Goal: Check status: Check status

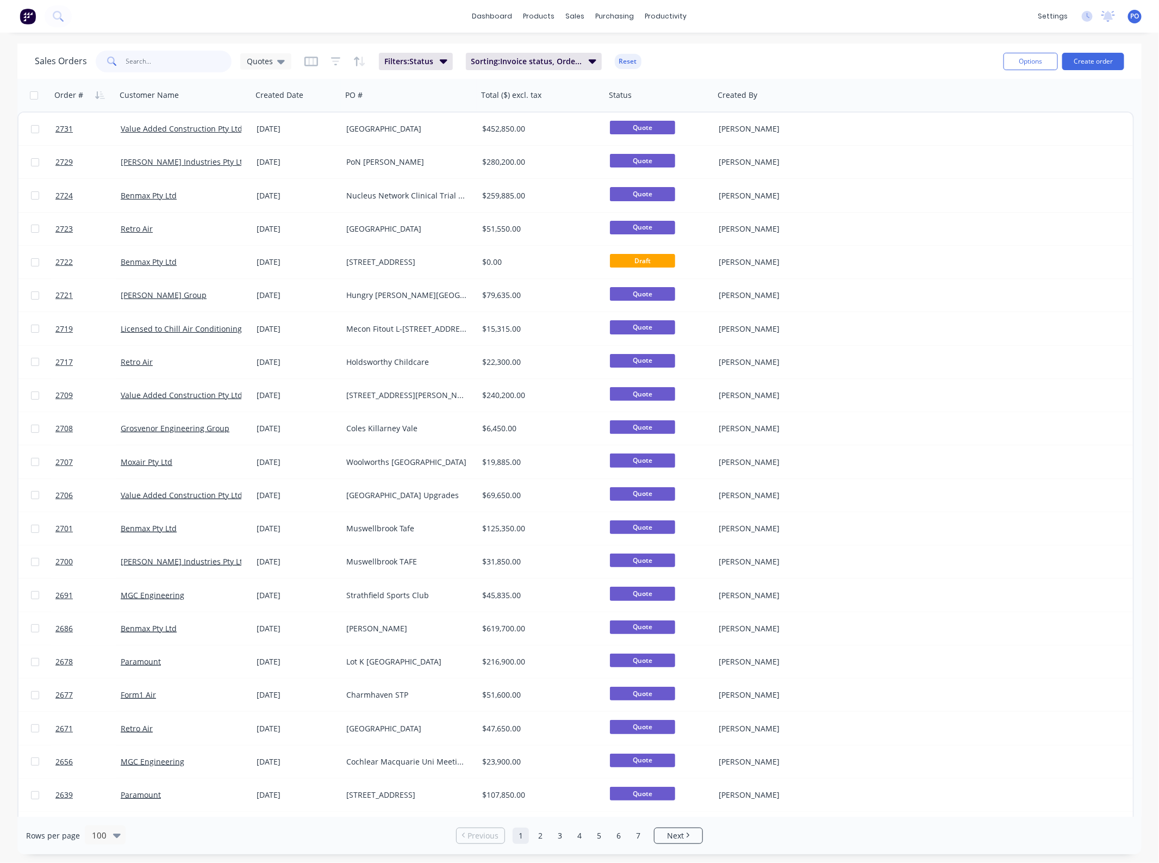
click at [172, 63] on input "text" at bounding box center [179, 62] width 106 height 22
type input "altis"
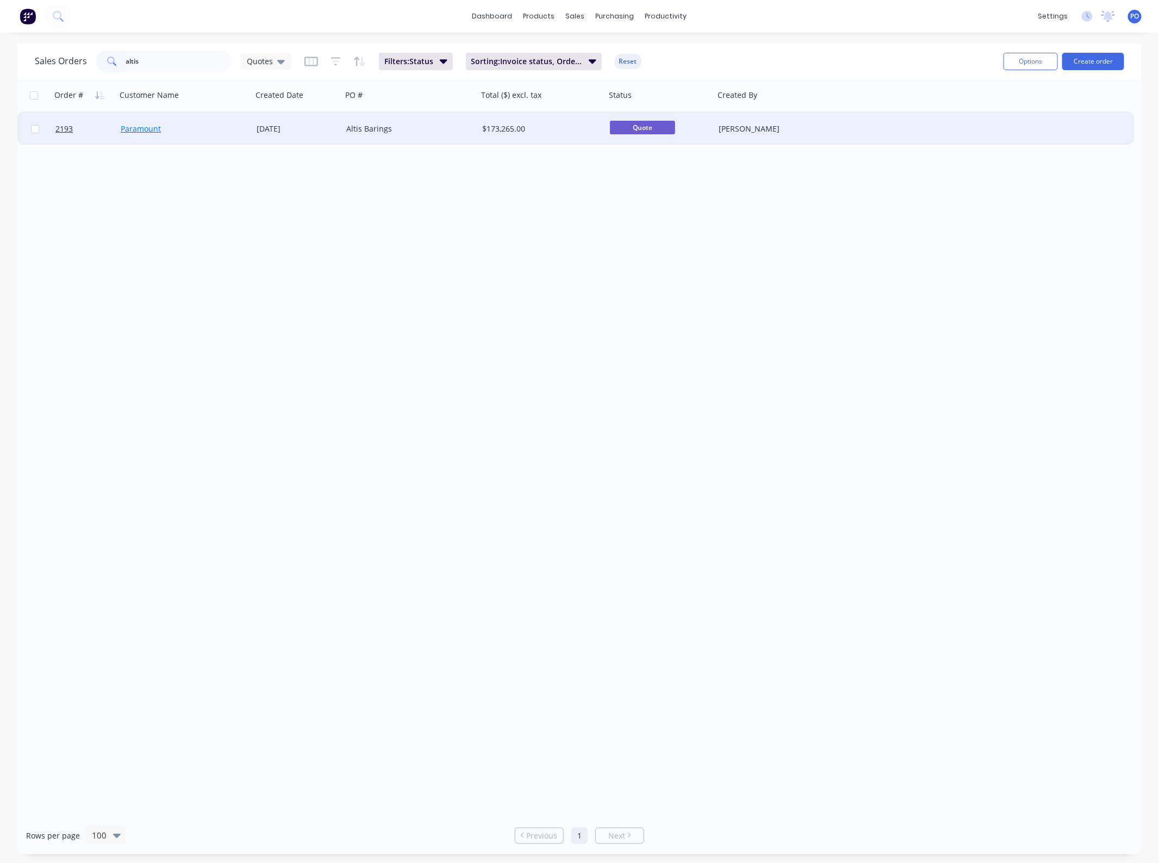
click at [136, 125] on link "Paramount" at bounding box center [141, 128] width 40 height 10
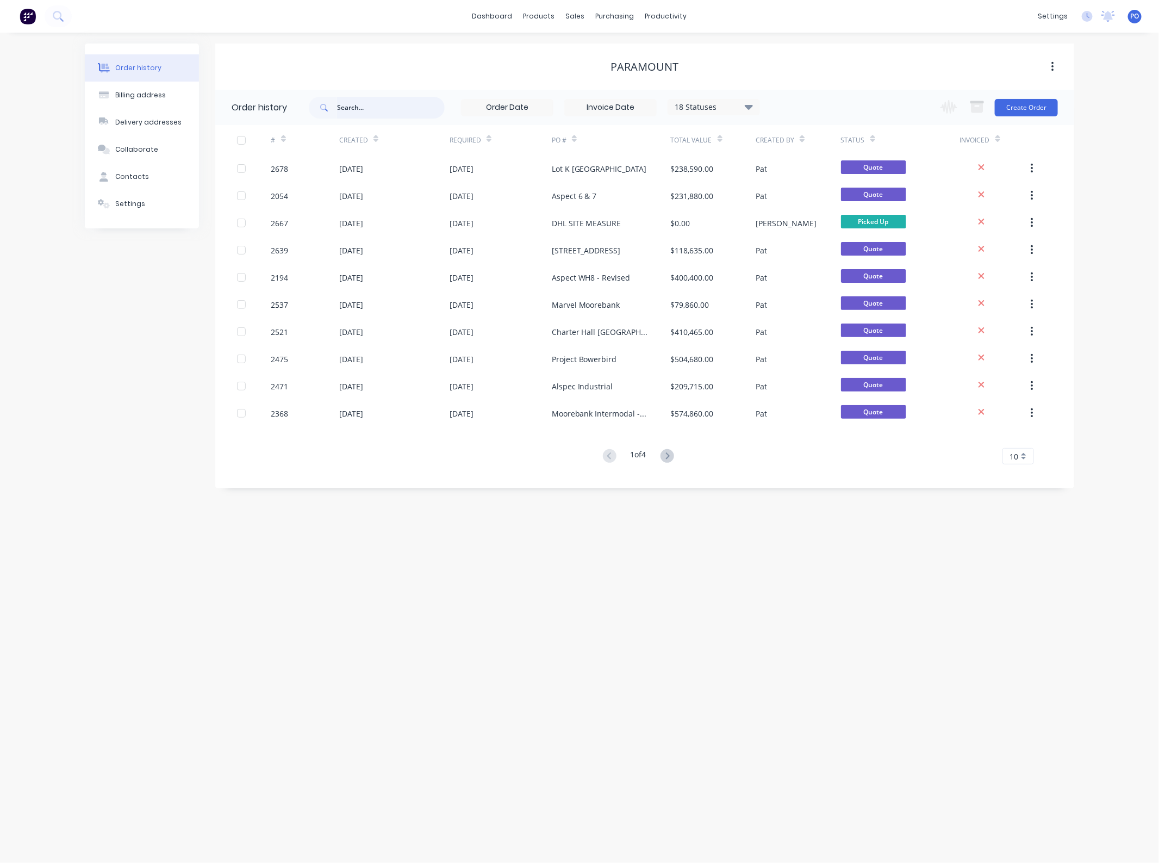
click at [414, 110] on input "text" at bounding box center [391, 108] width 108 height 22
type input "altis"
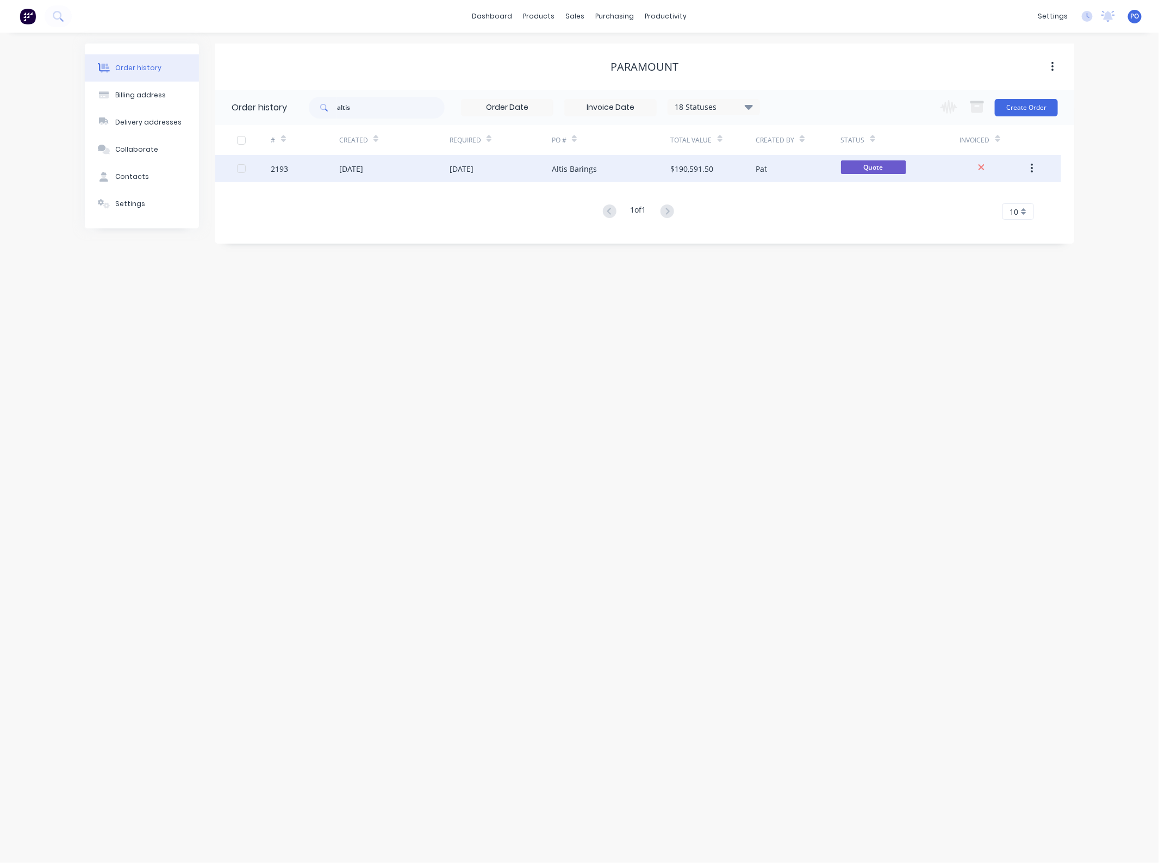
click at [575, 171] on div "Altis Barings" at bounding box center [575, 168] width 46 height 11
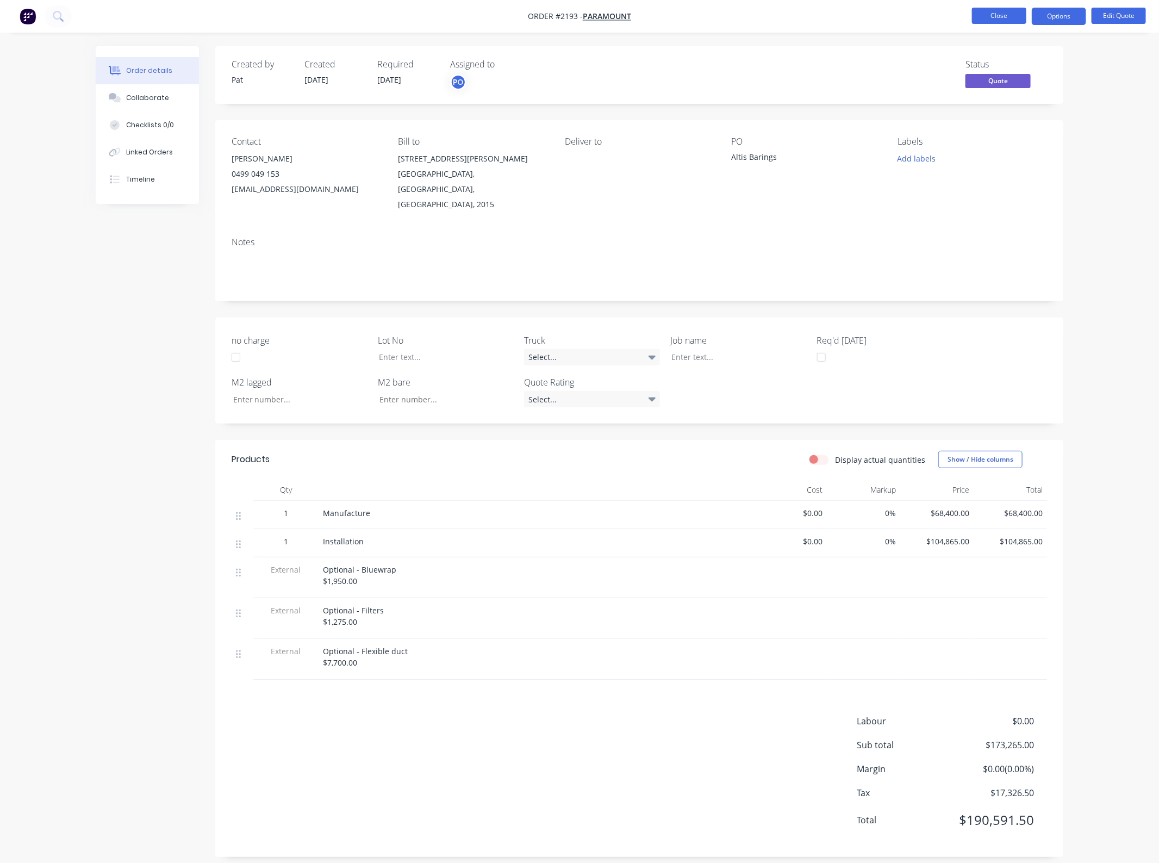
click at [987, 21] on button "Close" at bounding box center [999, 16] width 54 height 16
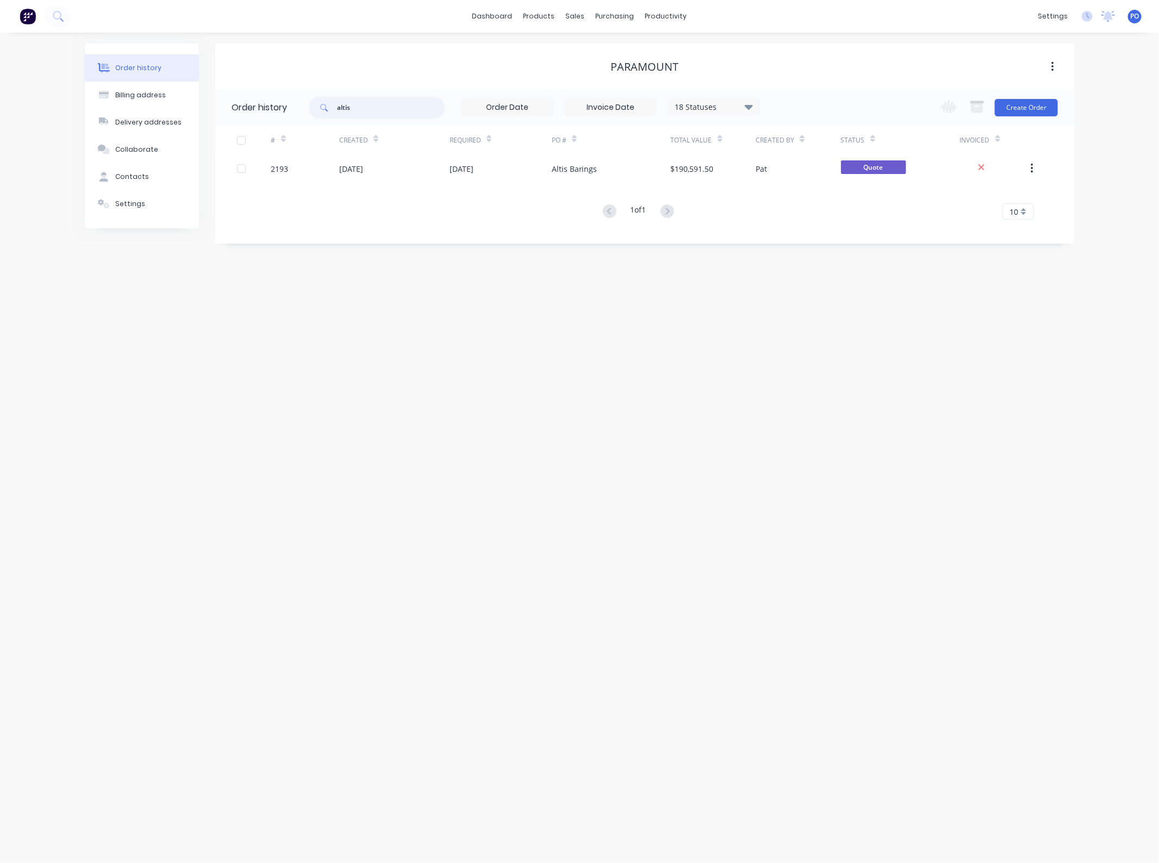
drag, startPoint x: 382, startPoint y: 109, endPoint x: 205, endPoint y: 110, distance: 176.7
click at [213, 109] on div "Order history Billing address Delivery addresses Collaborate Contacts Settings …" at bounding box center [579, 143] width 989 height 200
type input "marvel"
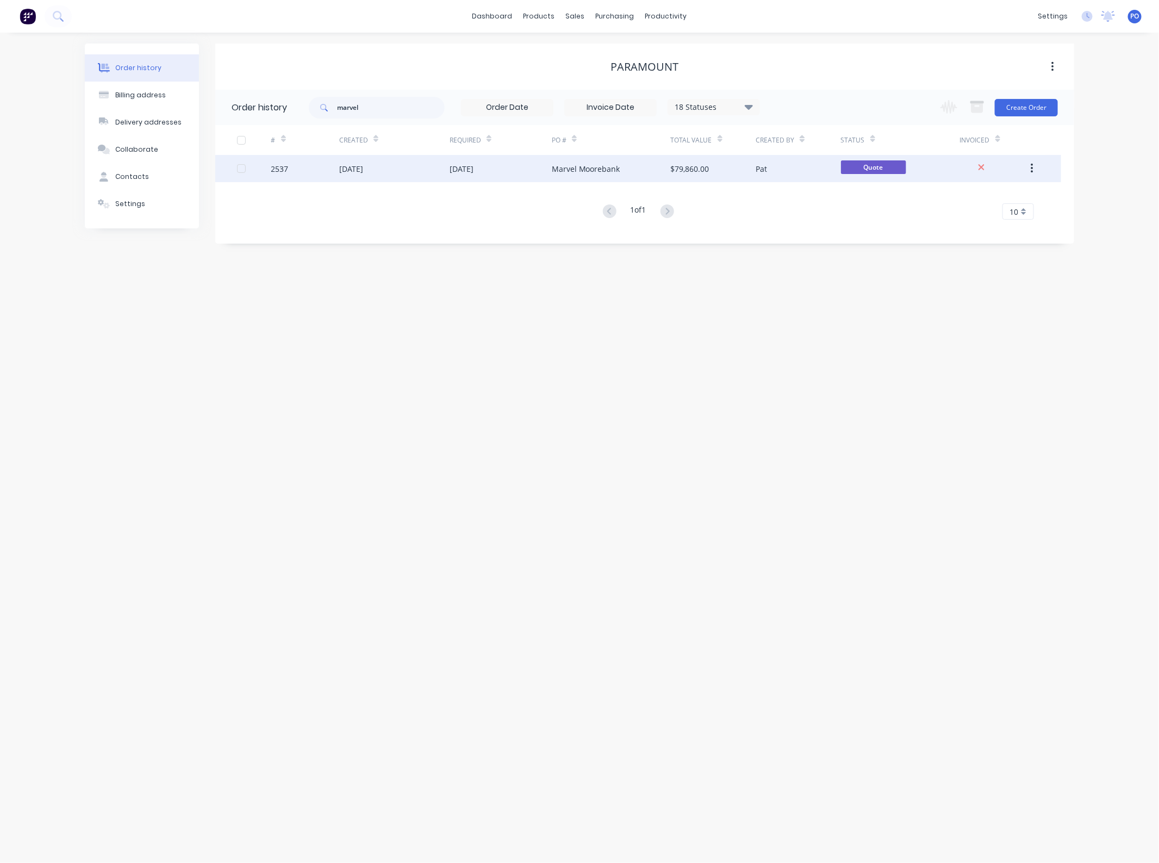
click at [463, 170] on div "[DATE]" at bounding box center [462, 168] width 24 height 11
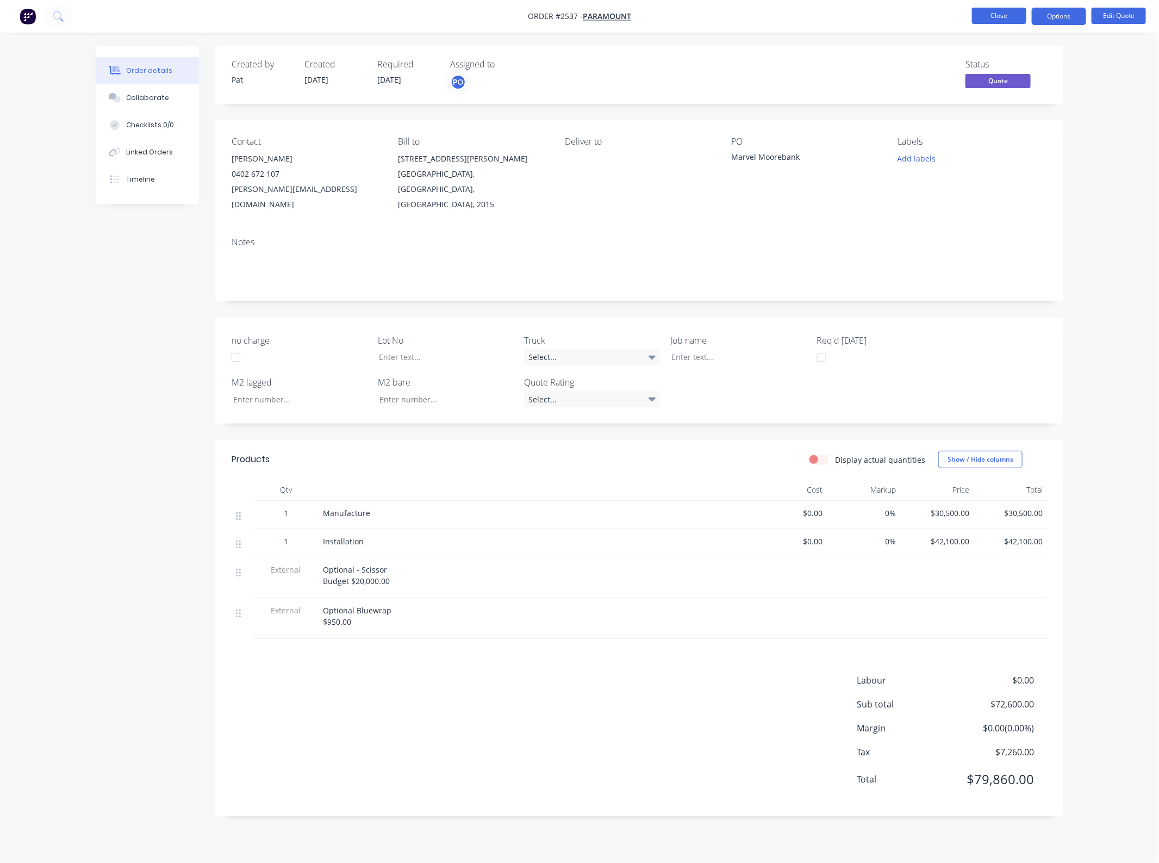
click at [990, 11] on button "Close" at bounding box center [999, 16] width 54 height 16
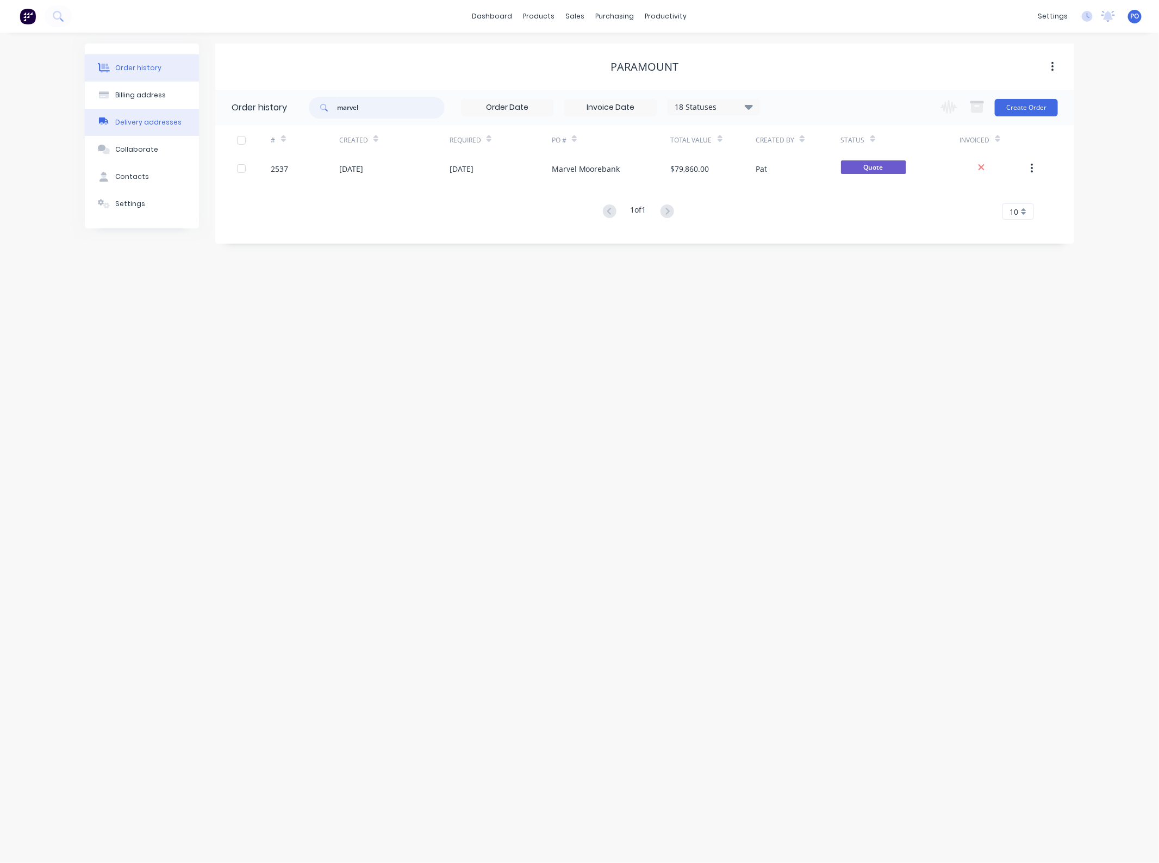
drag, startPoint x: 336, startPoint y: 110, endPoint x: 167, endPoint y: 123, distance: 169.0
click at [203, 113] on div "Order history Billing address Delivery addresses Collaborate Contacts Settings …" at bounding box center [579, 143] width 989 height 200
type input "w"
type input "aspect"
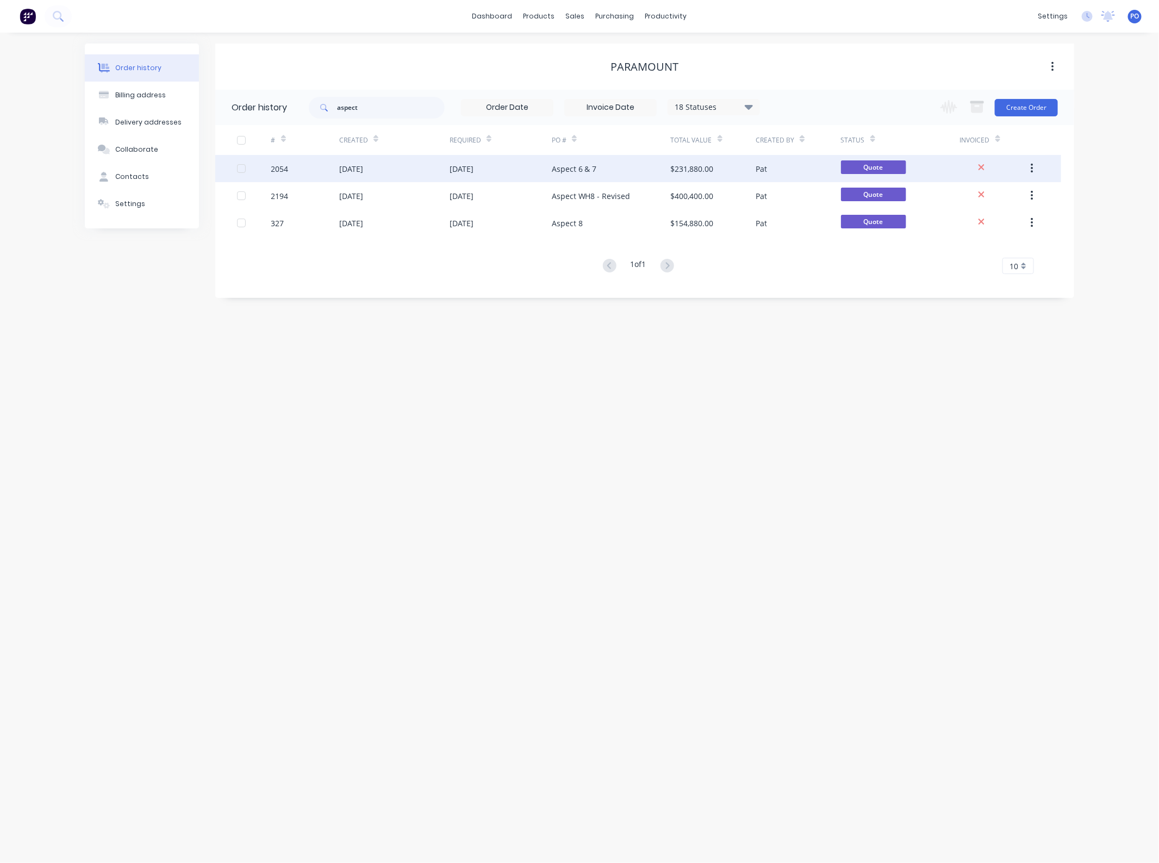
click at [427, 175] on div "[DATE]" at bounding box center [394, 168] width 110 height 27
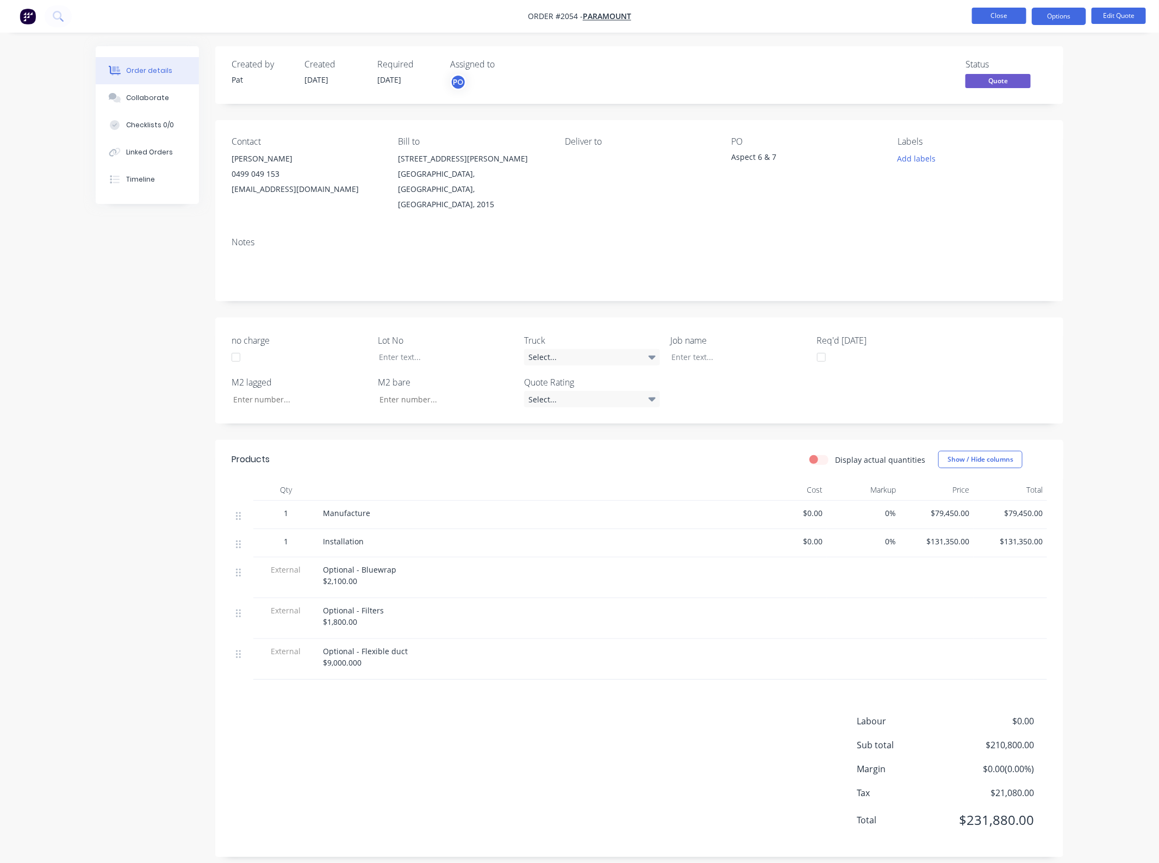
click at [993, 17] on button "Close" at bounding box center [999, 16] width 54 height 16
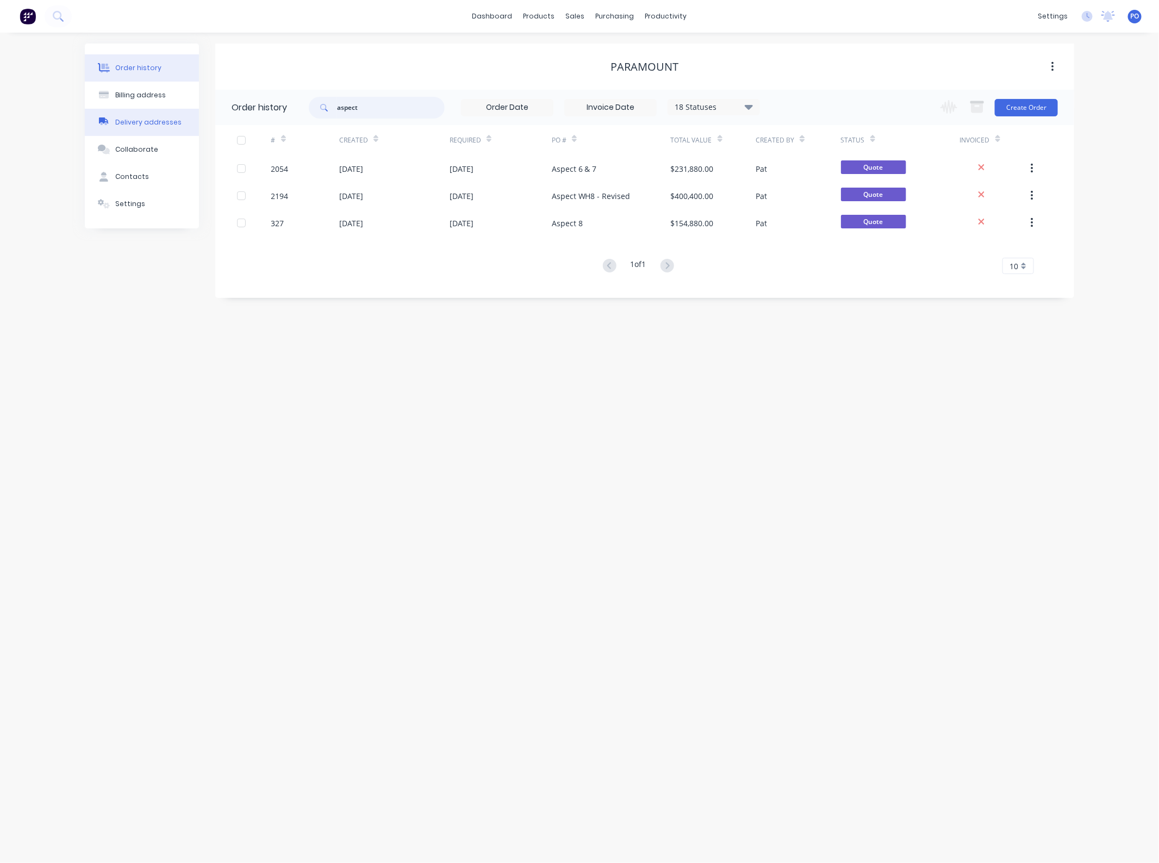
drag, startPoint x: 420, startPoint y: 117, endPoint x: 155, endPoint y: 123, distance: 265.4
click at [155, 123] on div "Order history Billing address Delivery addresses Collaborate Contacts Settings …" at bounding box center [579, 170] width 989 height 254
type input "marvel"
